Goal: Navigation & Orientation: Find specific page/section

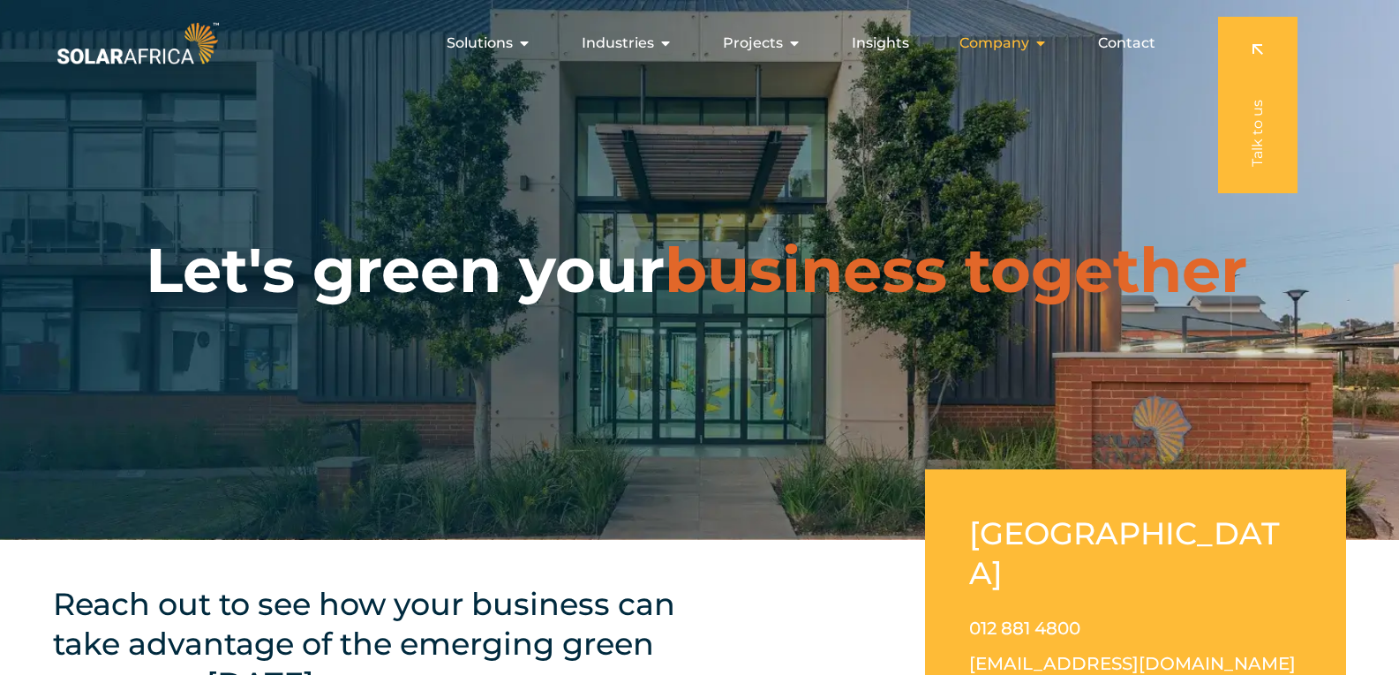
click at [1005, 40] on span "Company" at bounding box center [994, 43] width 70 height 21
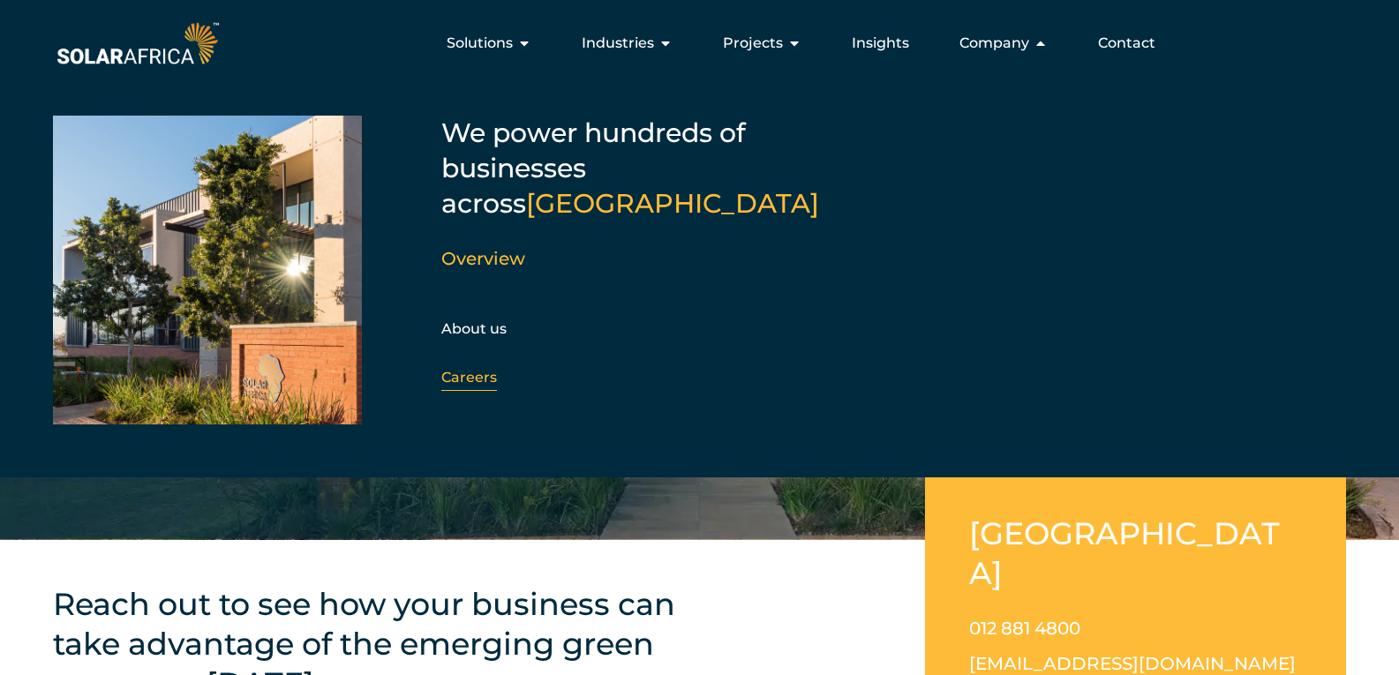
click at [479, 369] on link "Careers" at bounding box center [469, 377] width 56 height 17
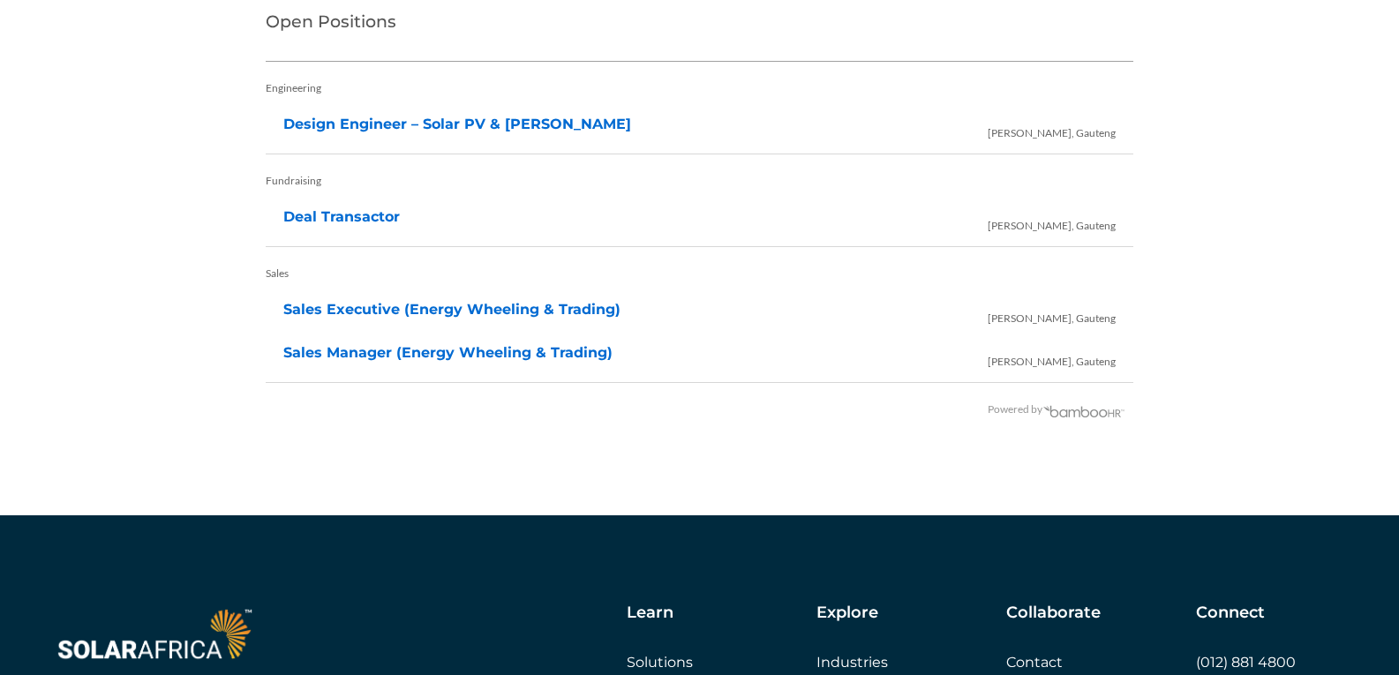
scroll to position [3971, 0]
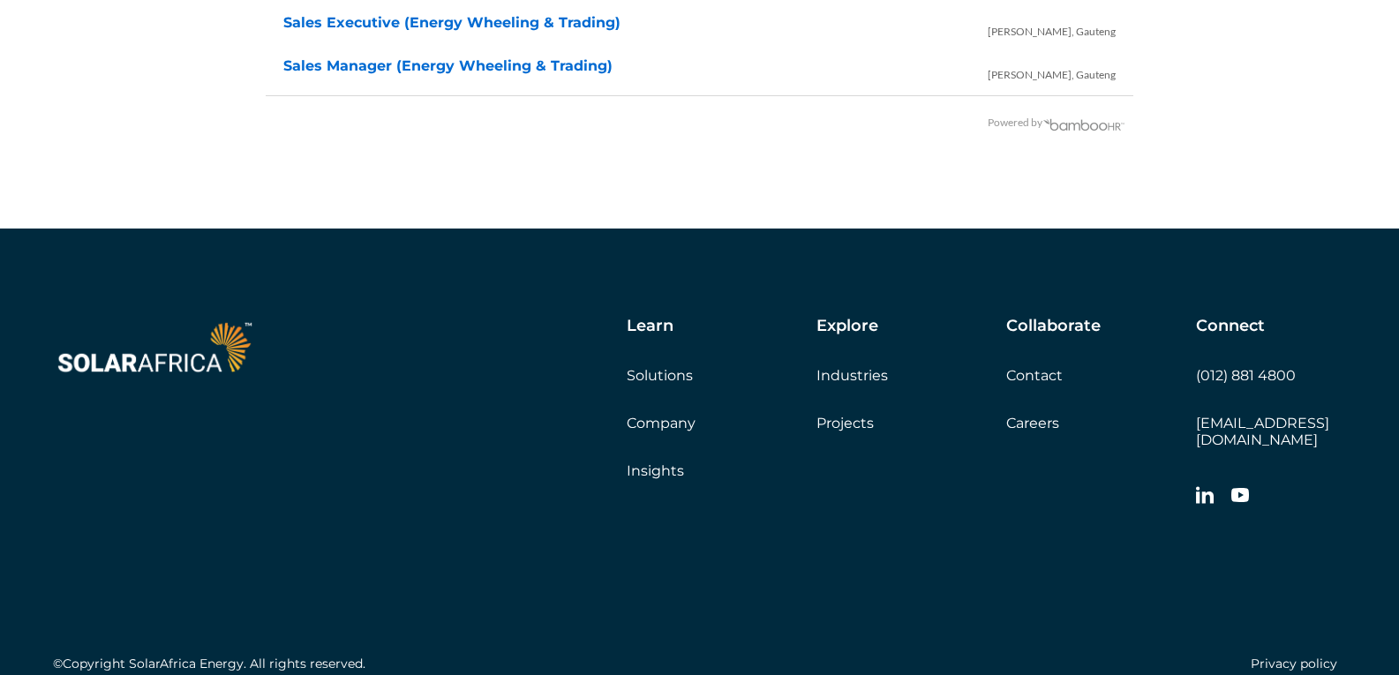
click at [661, 376] on link "Solutions" at bounding box center [660, 375] width 66 height 17
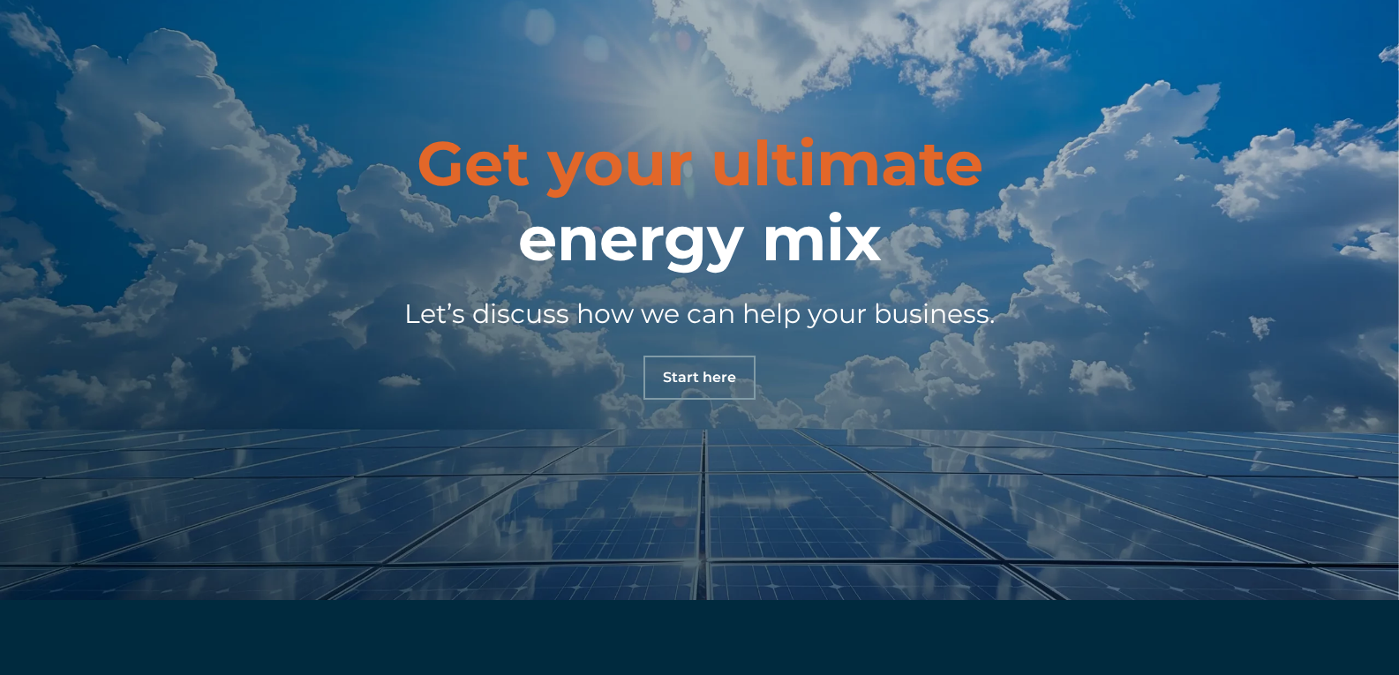
scroll to position [1765, 0]
